Goal: Task Accomplishment & Management: Use online tool/utility

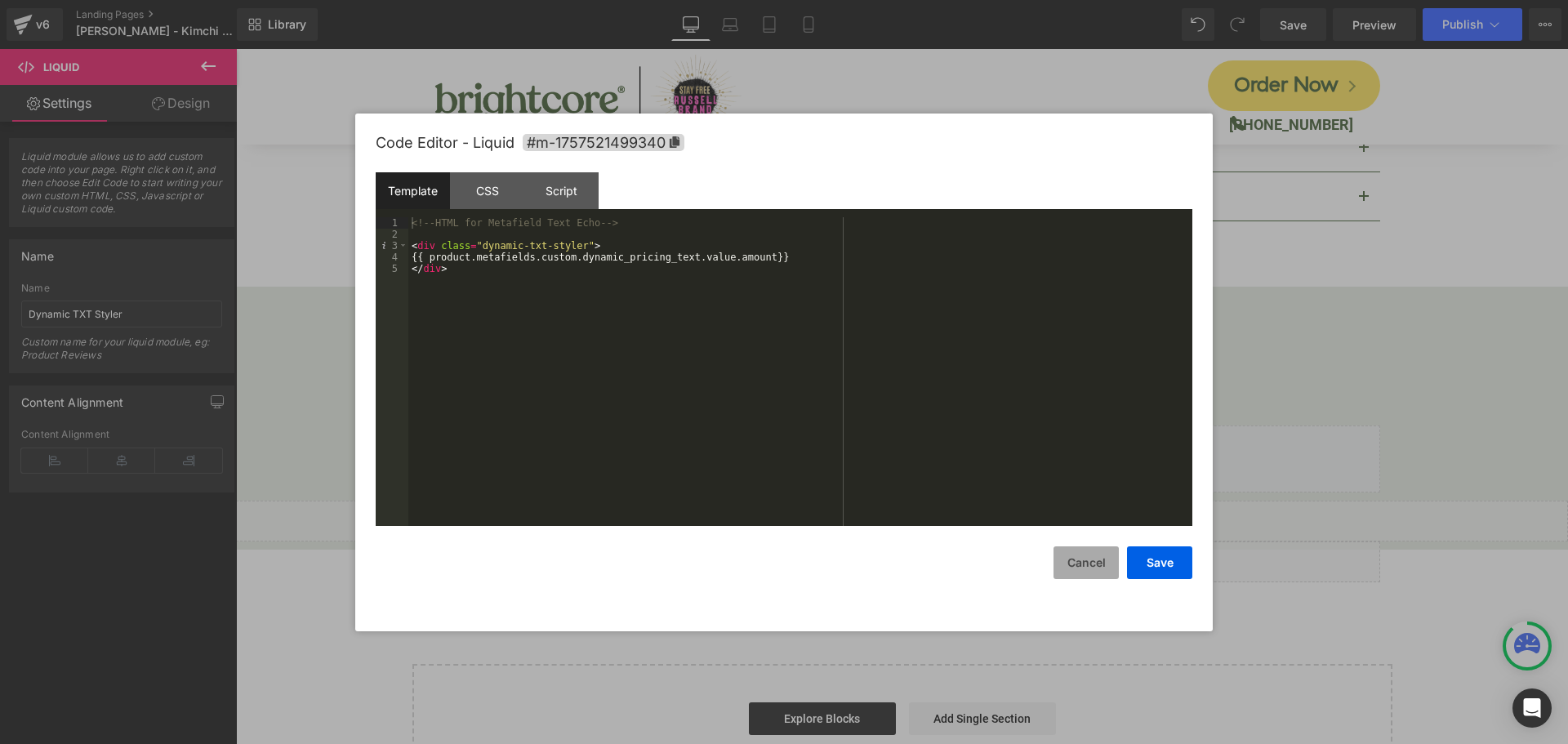
click at [1076, 567] on button "Cancel" at bounding box center [1086, 563] width 66 height 33
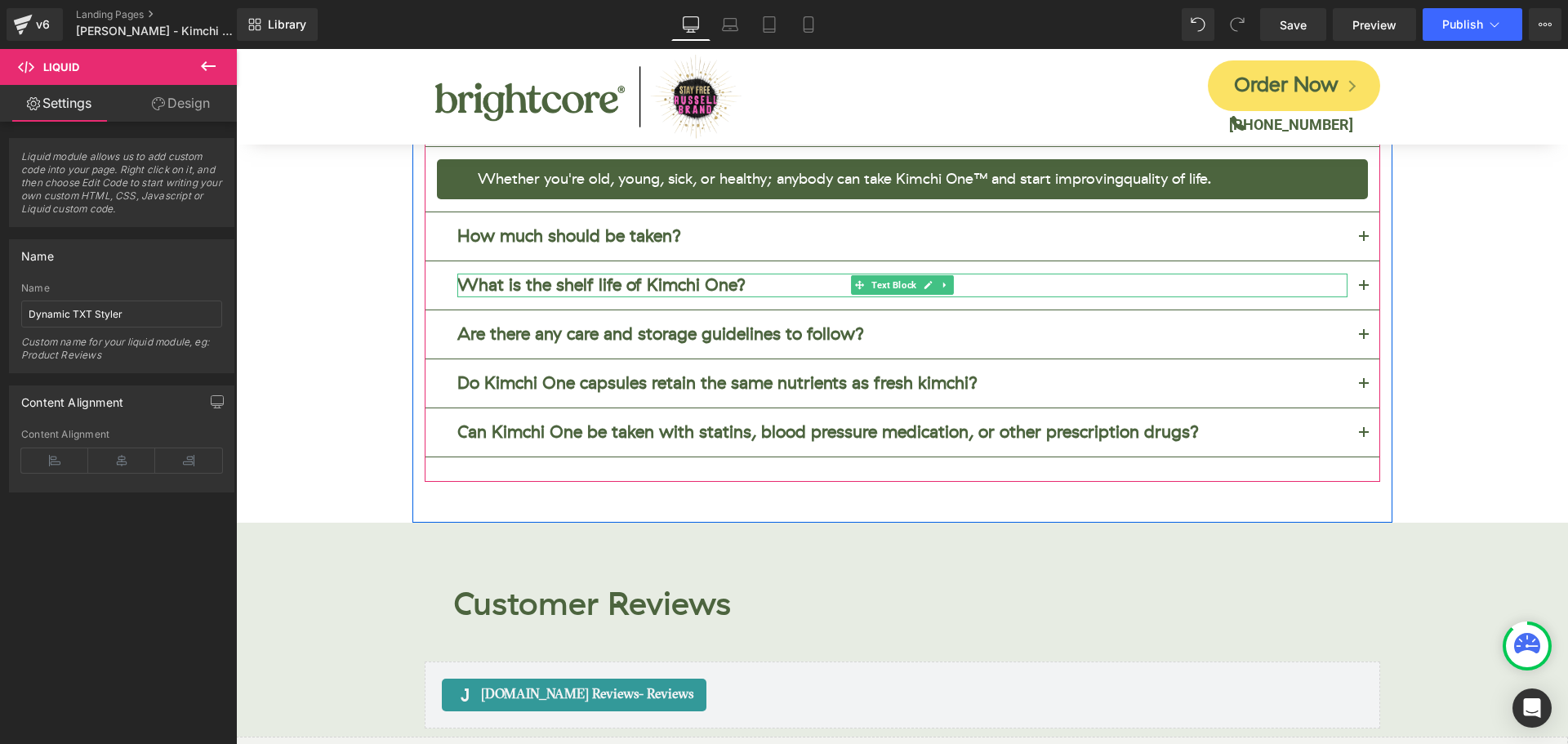
scroll to position [6450, 0]
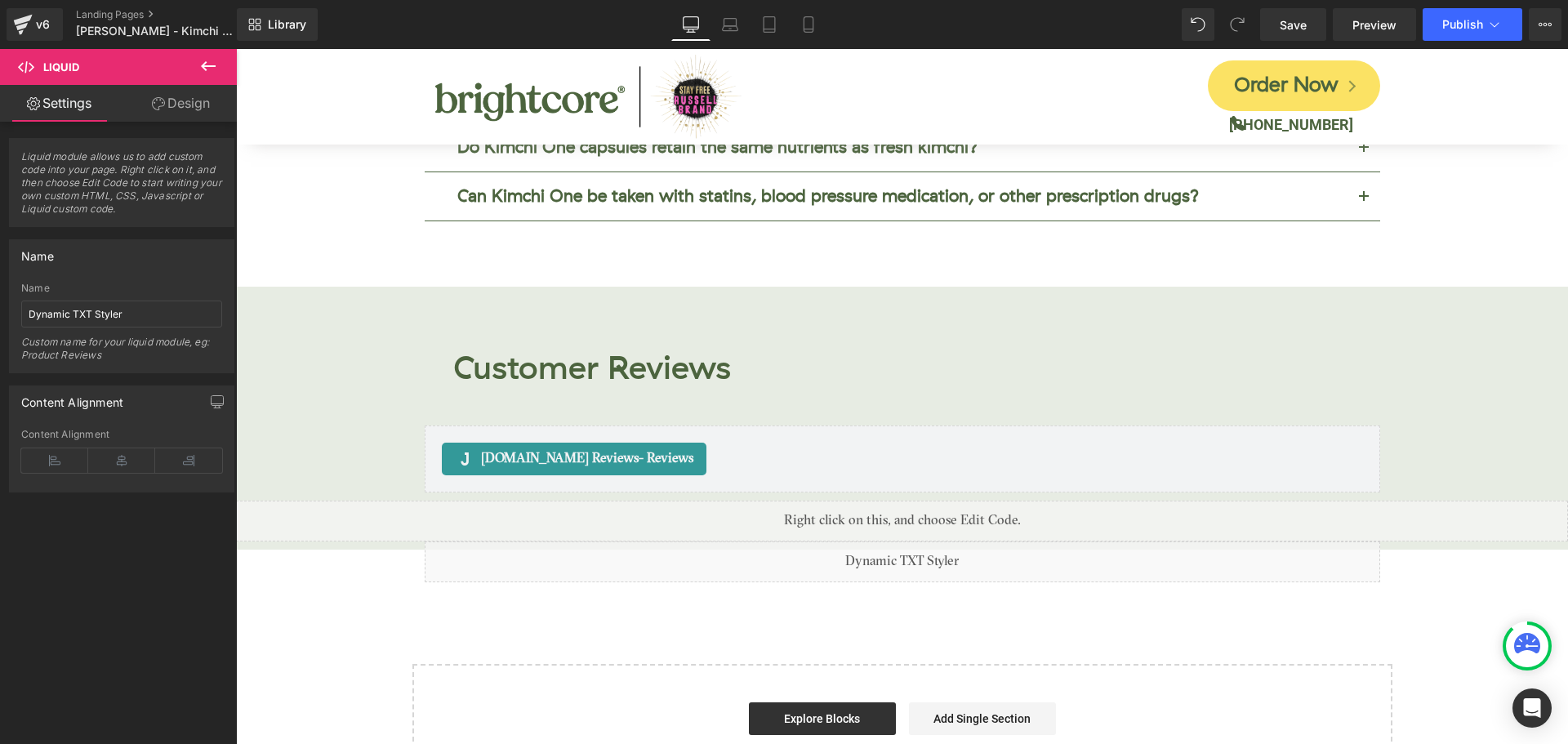
click at [1006, 28] on div "Library Desktop Desktop Laptop Tablet Mobile Save Preview Publish Scheduled Vie…" at bounding box center [902, 24] width 1331 height 33
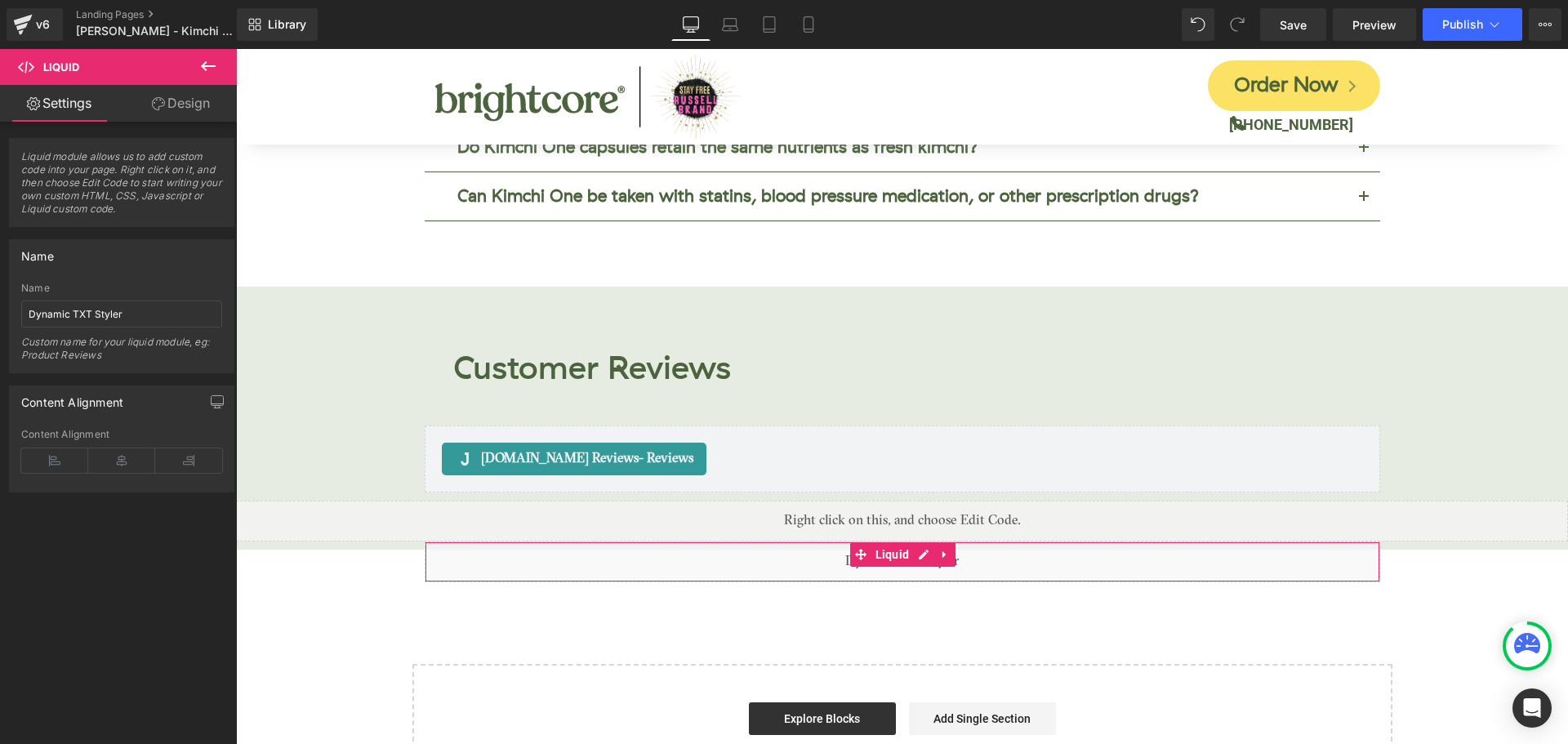
click at [194, 602] on div "Liquid module allows us to add custom code into your page. Right click on it, a…" at bounding box center [122, 436] width 244 height 630
click at [92, 656] on div "Liquid module allows us to add custom code into your page. Right click on it, a…" at bounding box center [122, 436] width 244 height 630
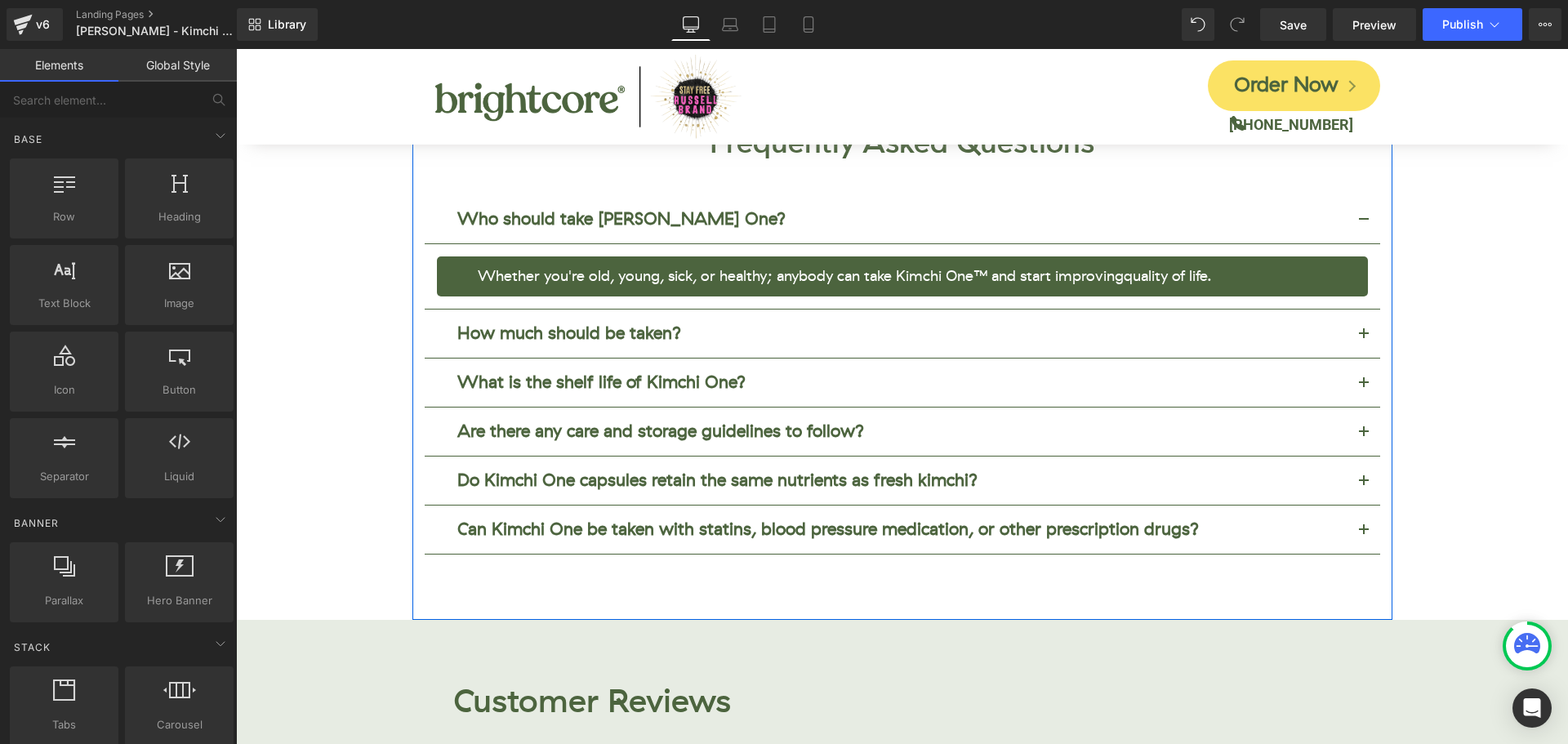
scroll to position [5959, 0]
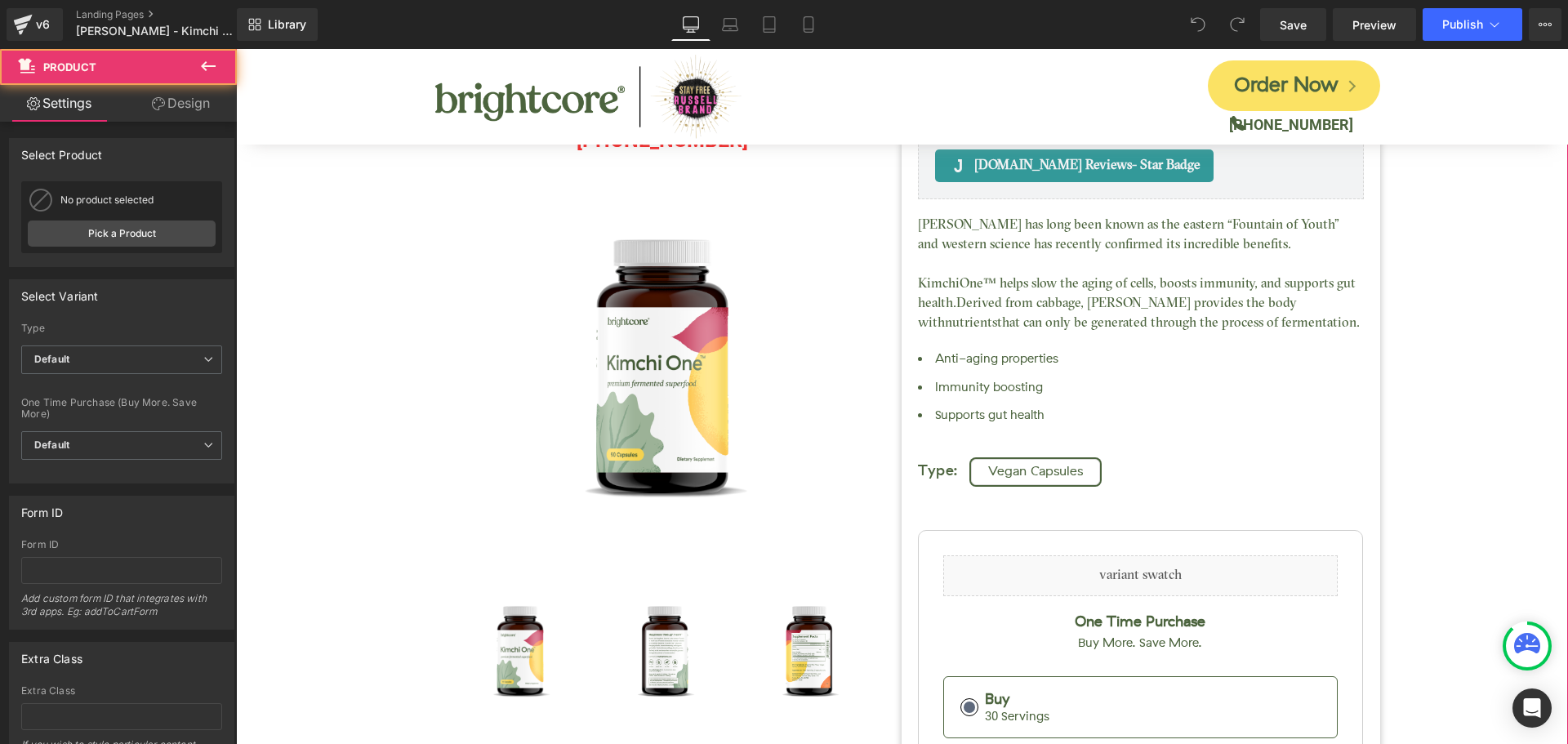
click at [1437, 359] on div "Kimchi One™ (P) Title Judge.me Reviews - Star Badge Judge.me Reviews Liquid (88…" at bounding box center [902, 556] width 1316 height 1187
